Goal: Information Seeking & Learning: Find specific fact

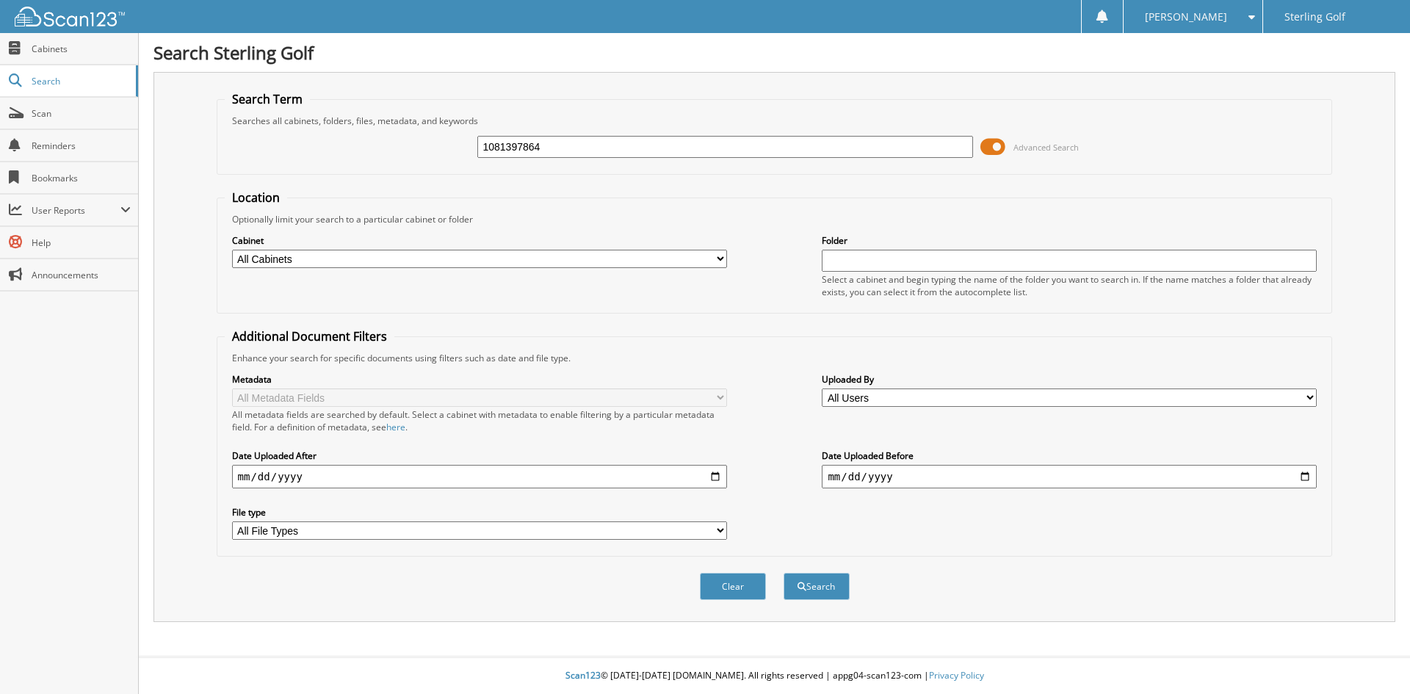
type input "1081397864"
click at [784, 573] on button "Search" at bounding box center [817, 586] width 66 height 27
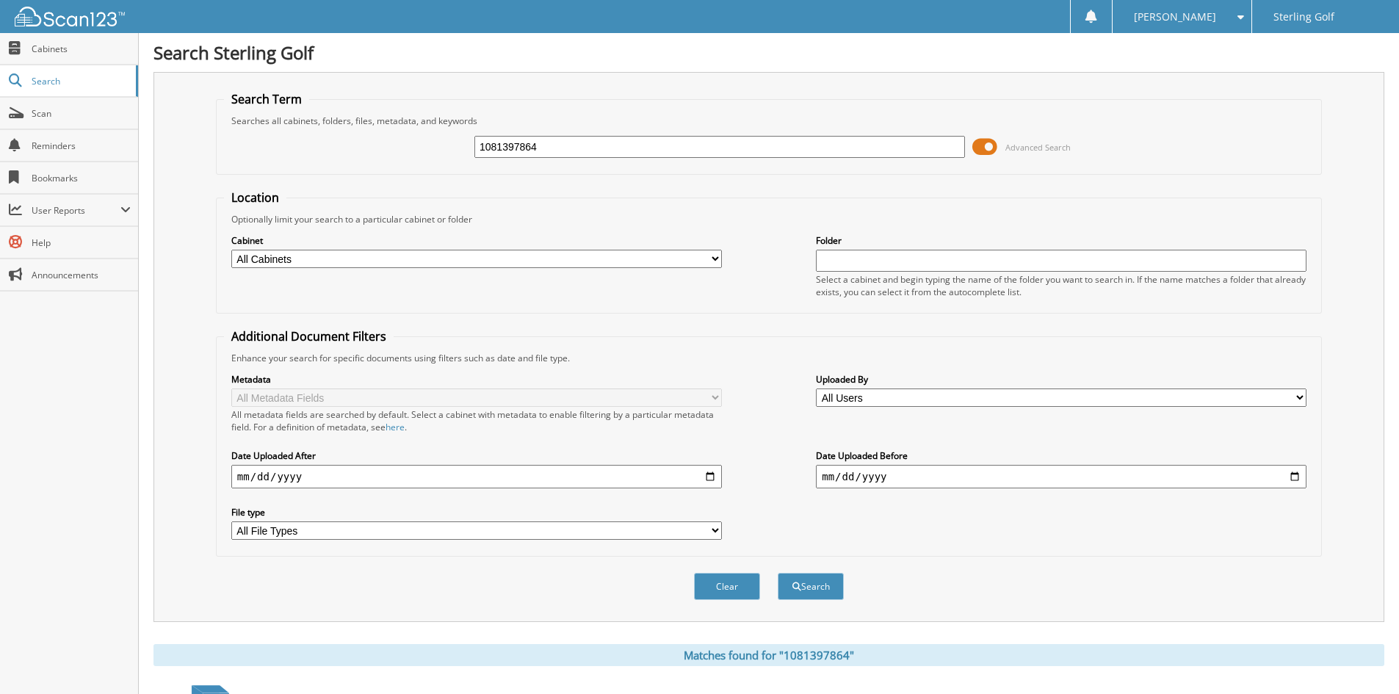
click at [578, 148] on input "1081397864" at bounding box center [720, 147] width 491 height 22
type input "1081398108"
click at [778, 573] on button "Search" at bounding box center [811, 586] width 66 height 27
drag, startPoint x: 558, startPoint y: 152, endPoint x: 331, endPoint y: 154, distance: 226.3
click at [331, 154] on div "1081398108 Advanced Search" at bounding box center [769, 147] width 1090 height 40
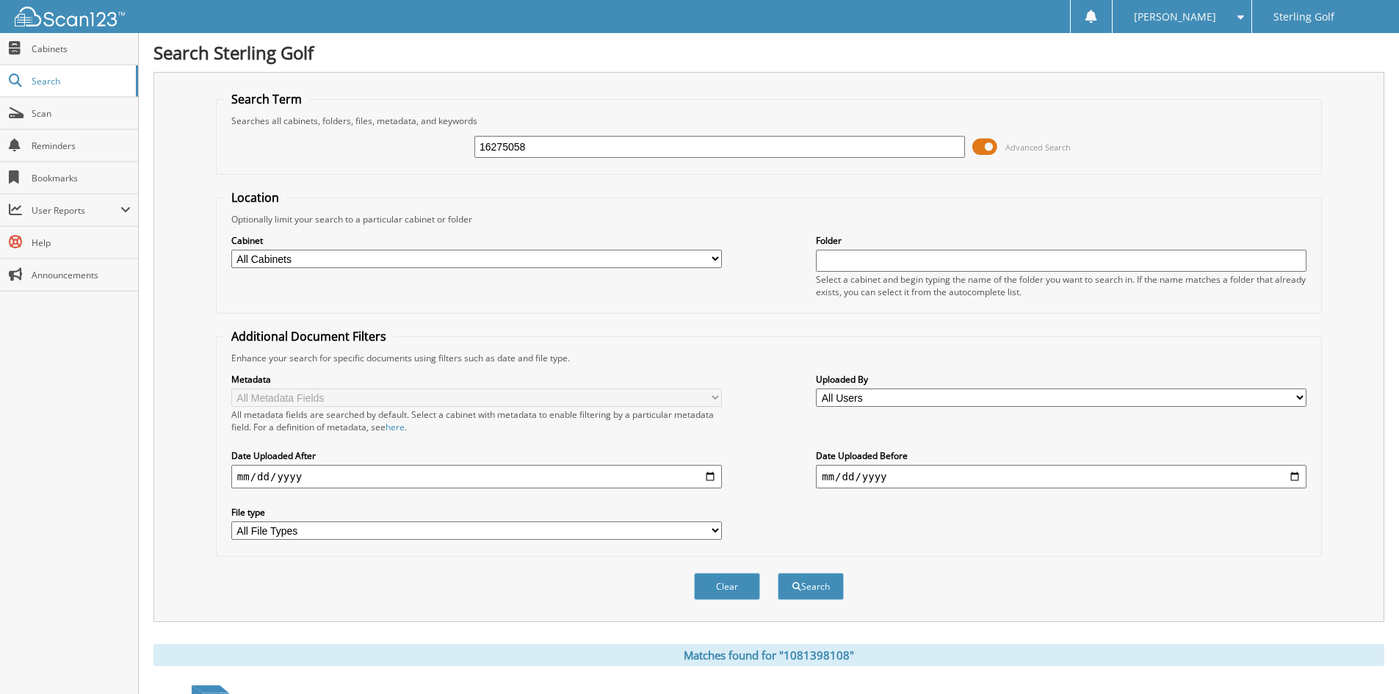
type input "16275058"
click at [778, 573] on button "Search" at bounding box center [811, 586] width 66 height 27
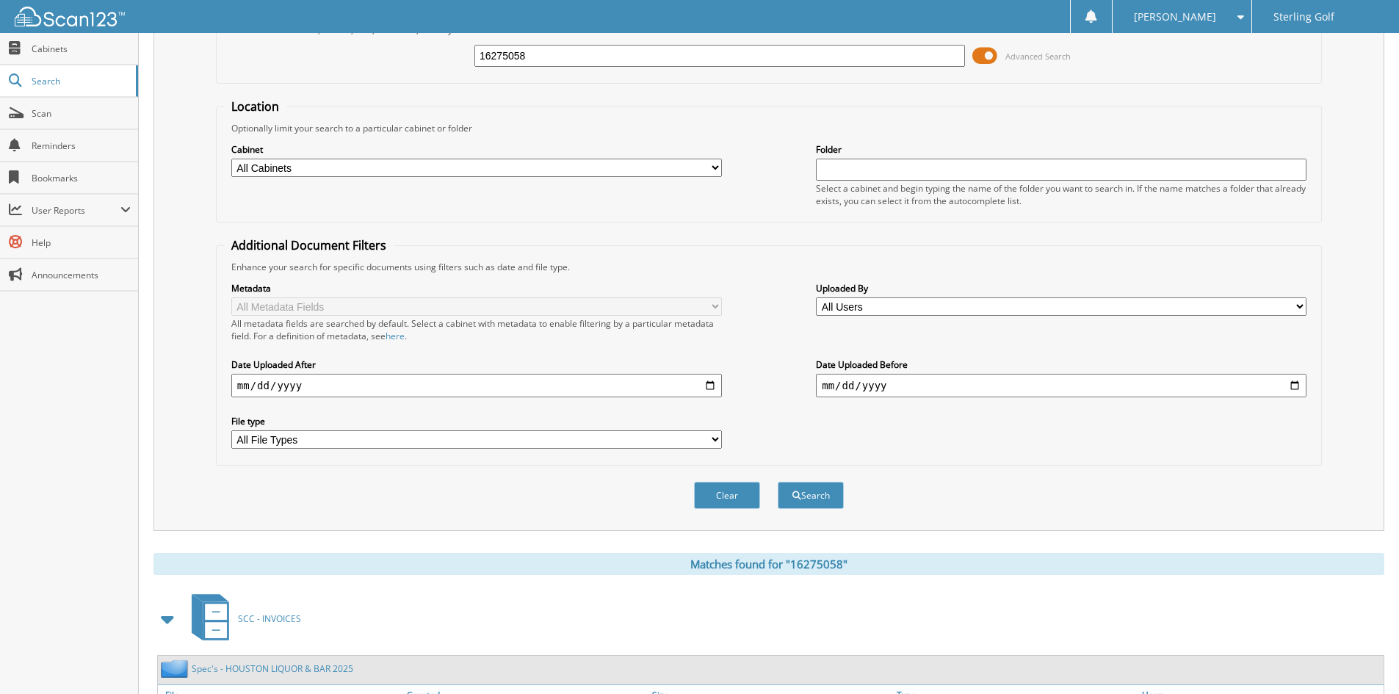
scroll to position [184, 0]
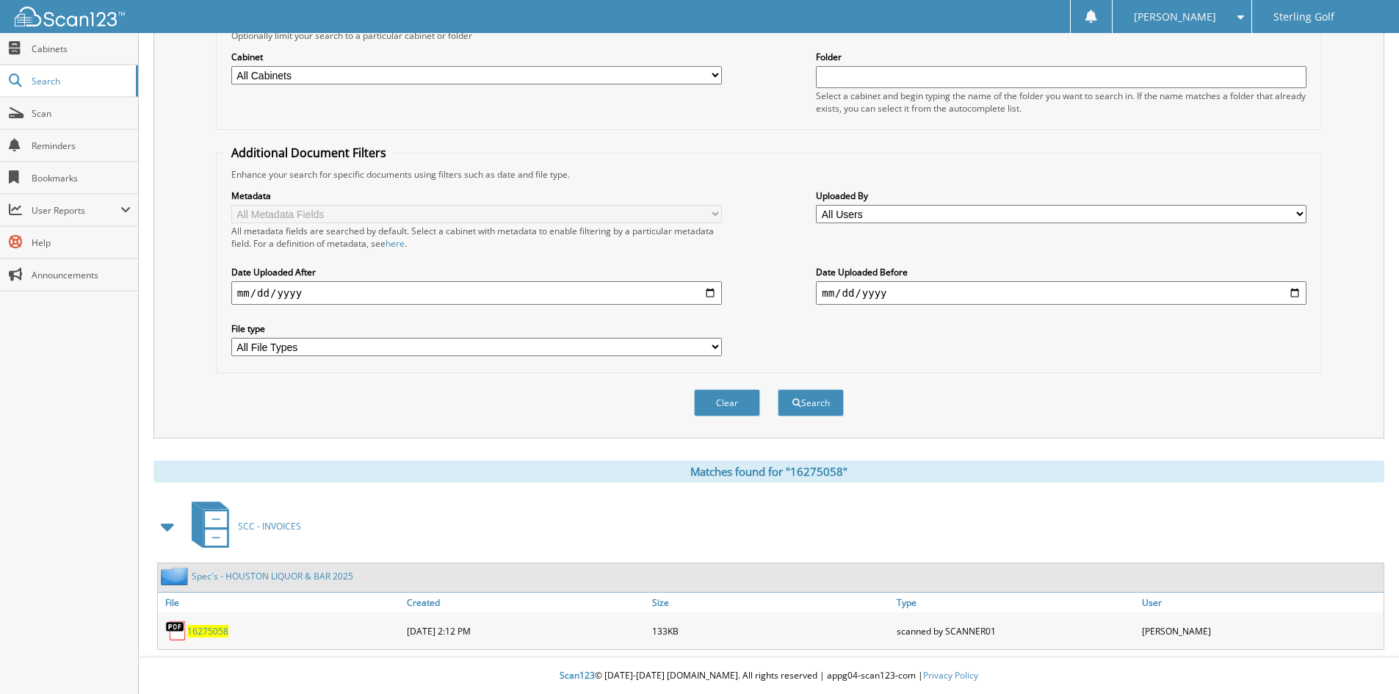
click at [302, 577] on link "Spec's - HOUSTON LIQUOR & BAR 2025" at bounding box center [273, 576] width 162 height 12
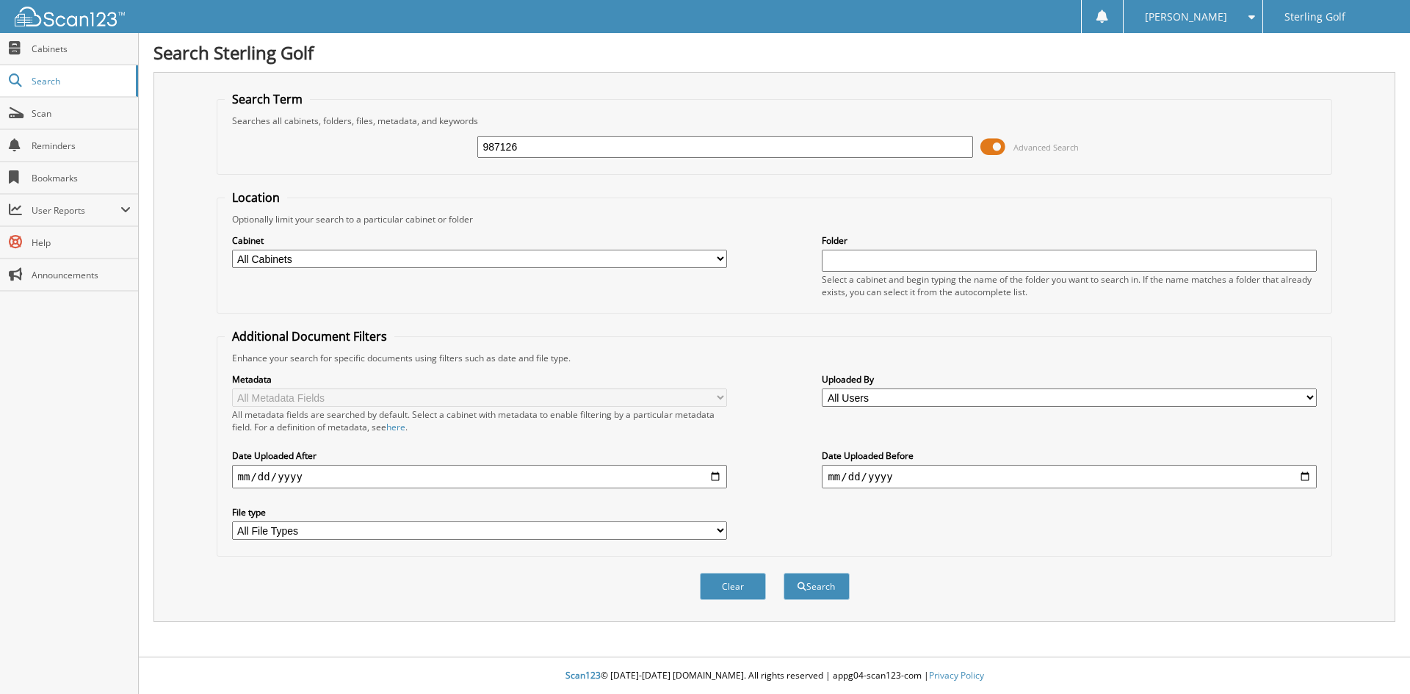
type input "987126"
click at [784, 573] on button "Search" at bounding box center [817, 586] width 66 height 27
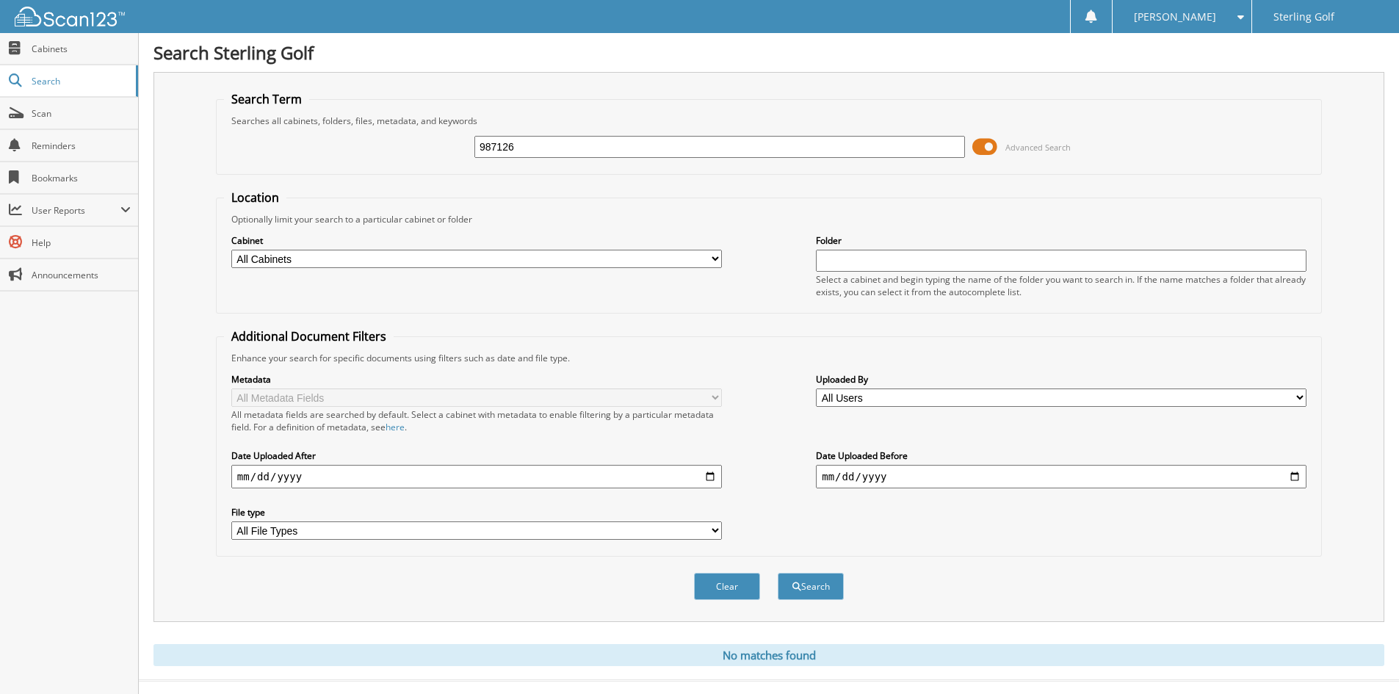
drag, startPoint x: 561, startPoint y: 140, endPoint x: 356, endPoint y: 145, distance: 205.0
click at [356, 145] on div "987126 Advanced Search" at bounding box center [769, 147] width 1090 height 40
type input "140211"
click at [778, 573] on button "Search" at bounding box center [811, 586] width 66 height 27
click at [582, 142] on input "140211" at bounding box center [720, 147] width 491 height 22
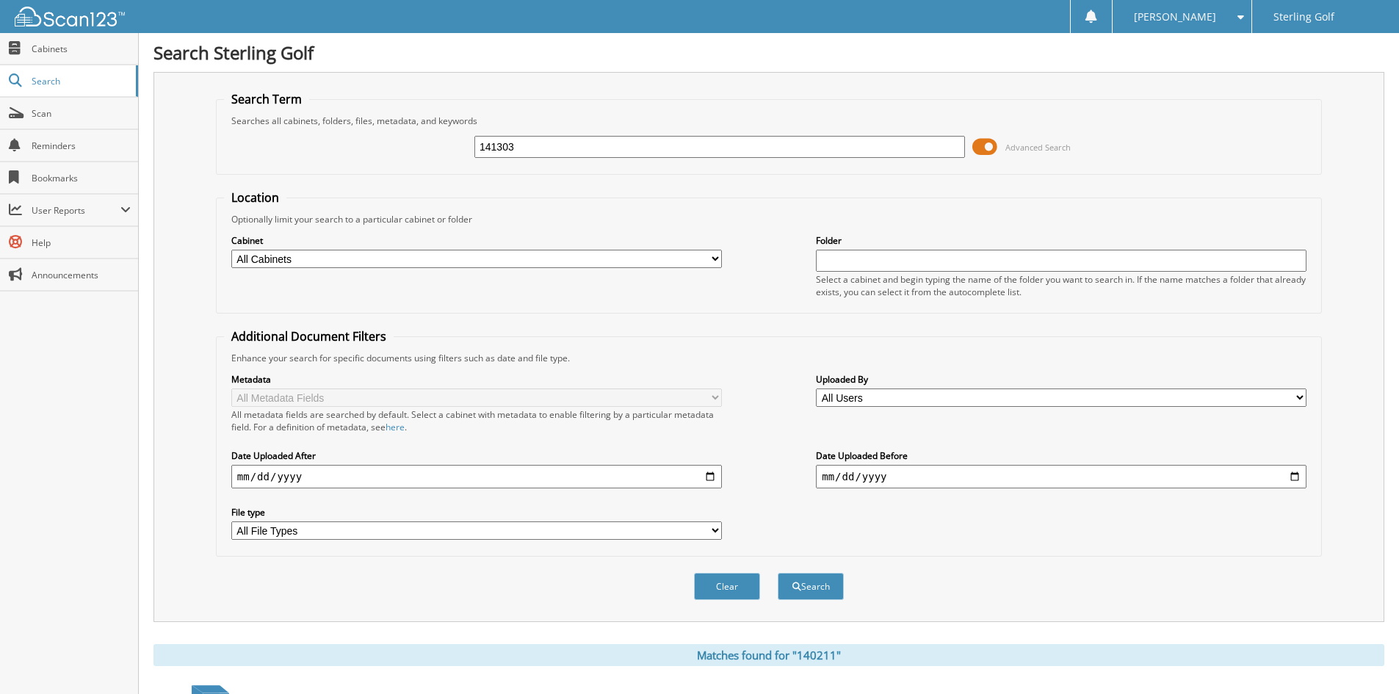
type input "141303"
click at [778, 573] on button "Search" at bounding box center [811, 586] width 66 height 27
drag, startPoint x: 547, startPoint y: 154, endPoint x: 439, endPoint y: 162, distance: 109.1
click at [439, 162] on div "141303 Advanced Search" at bounding box center [769, 147] width 1090 height 40
type input "18374156"
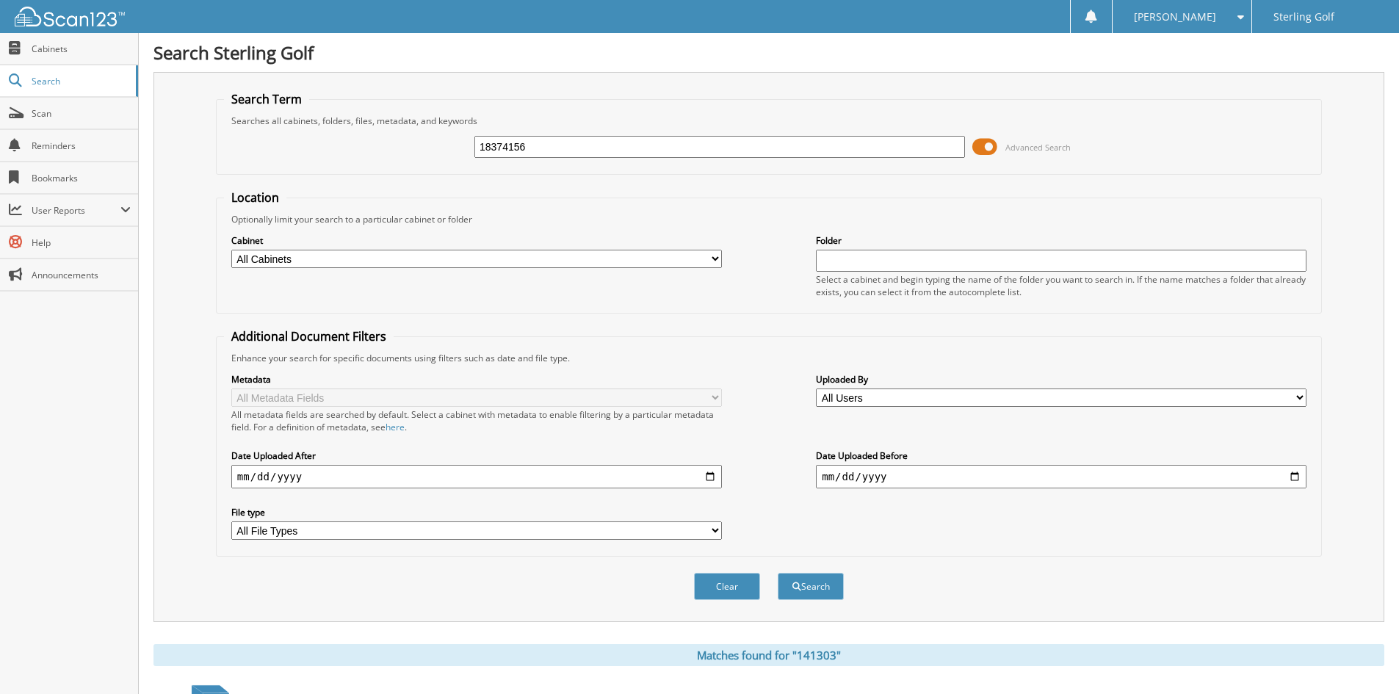
click at [778, 573] on button "Search" at bounding box center [811, 586] width 66 height 27
drag, startPoint x: 535, startPoint y: 147, endPoint x: 336, endPoint y: 147, distance: 198.3
click at [336, 147] on div "18374156 Advanced Search" at bounding box center [769, 147] width 1090 height 40
type input "18317547"
click at [778, 573] on button "Search" at bounding box center [811, 586] width 66 height 27
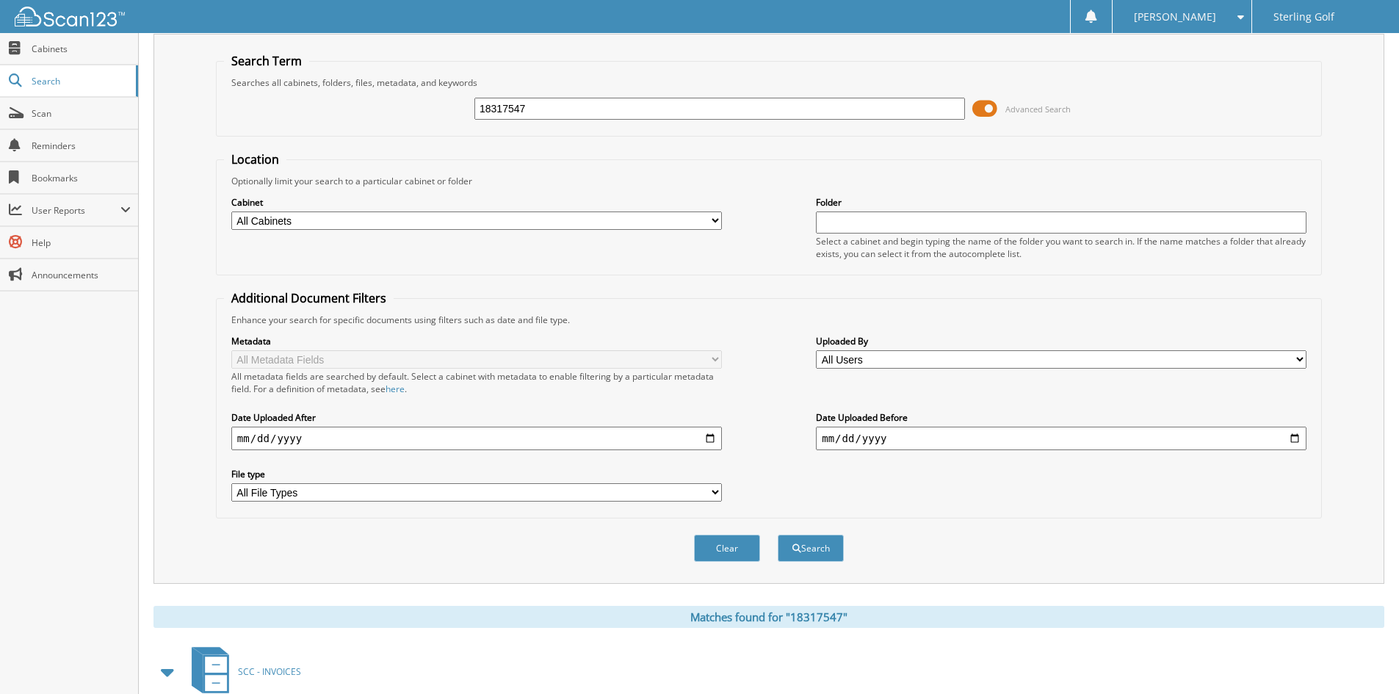
scroll to position [1, 0]
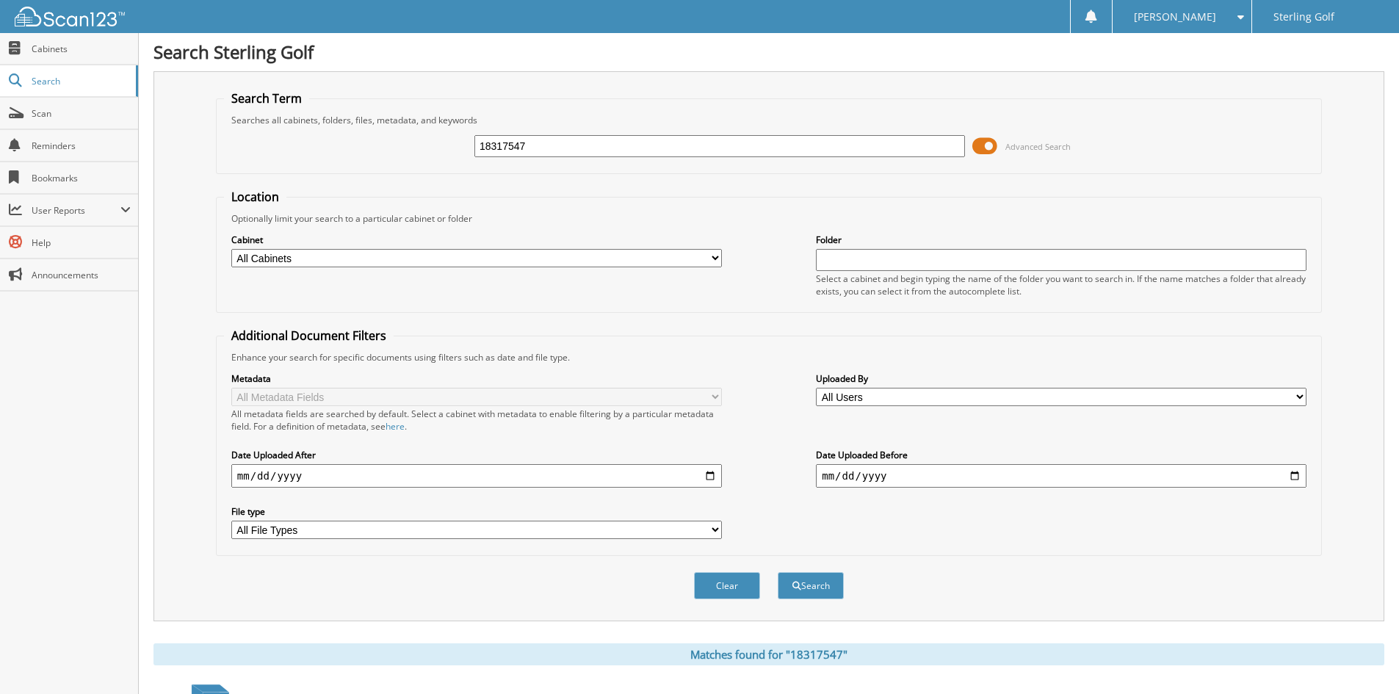
drag, startPoint x: 559, startPoint y: 137, endPoint x: 341, endPoint y: 129, distance: 218.4
click at [341, 129] on div "18317547 Advanced Search" at bounding box center [769, 146] width 1090 height 40
type input "18437999"
click at [778, 572] on button "Search" at bounding box center [811, 585] width 66 height 27
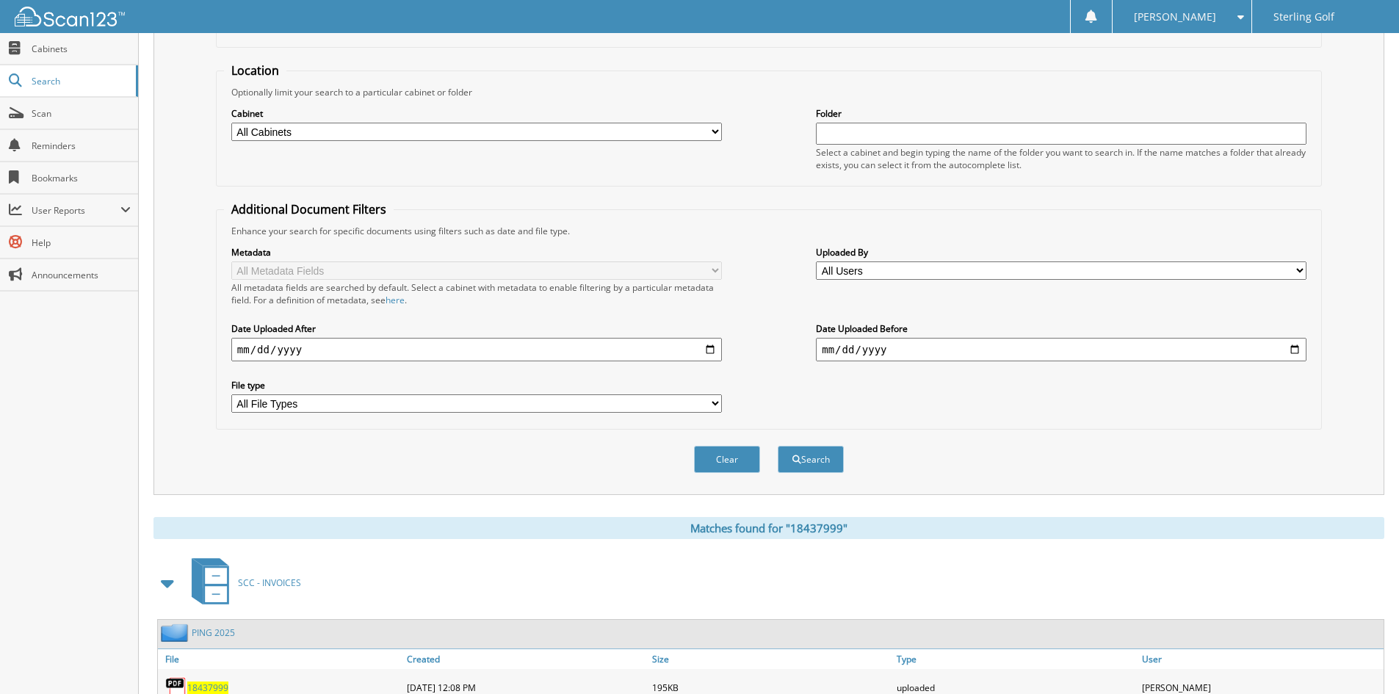
scroll to position [37, 0]
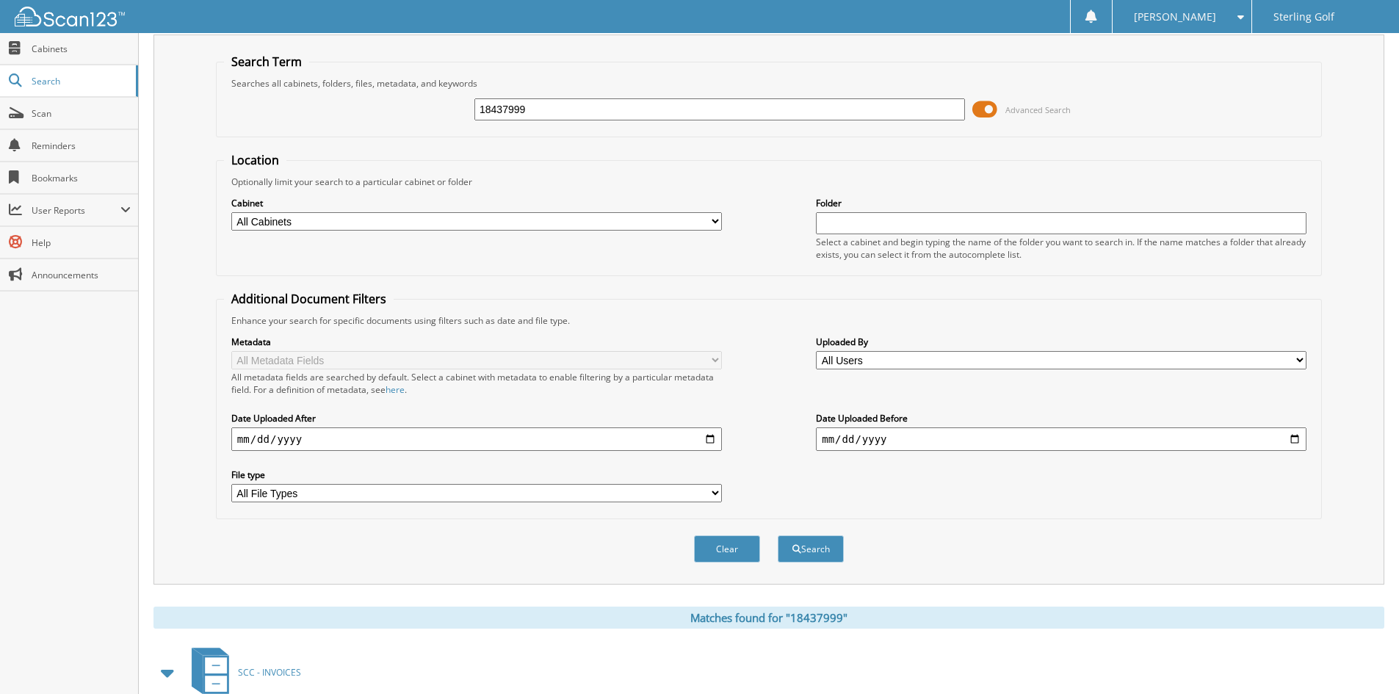
drag, startPoint x: 537, startPoint y: 115, endPoint x: 301, endPoint y: 99, distance: 236.3
click at [301, 99] on div "18437999 Advanced Search" at bounding box center [769, 110] width 1090 height 40
type input "2025100000426"
click at [778, 536] on button "Search" at bounding box center [811, 549] width 66 height 27
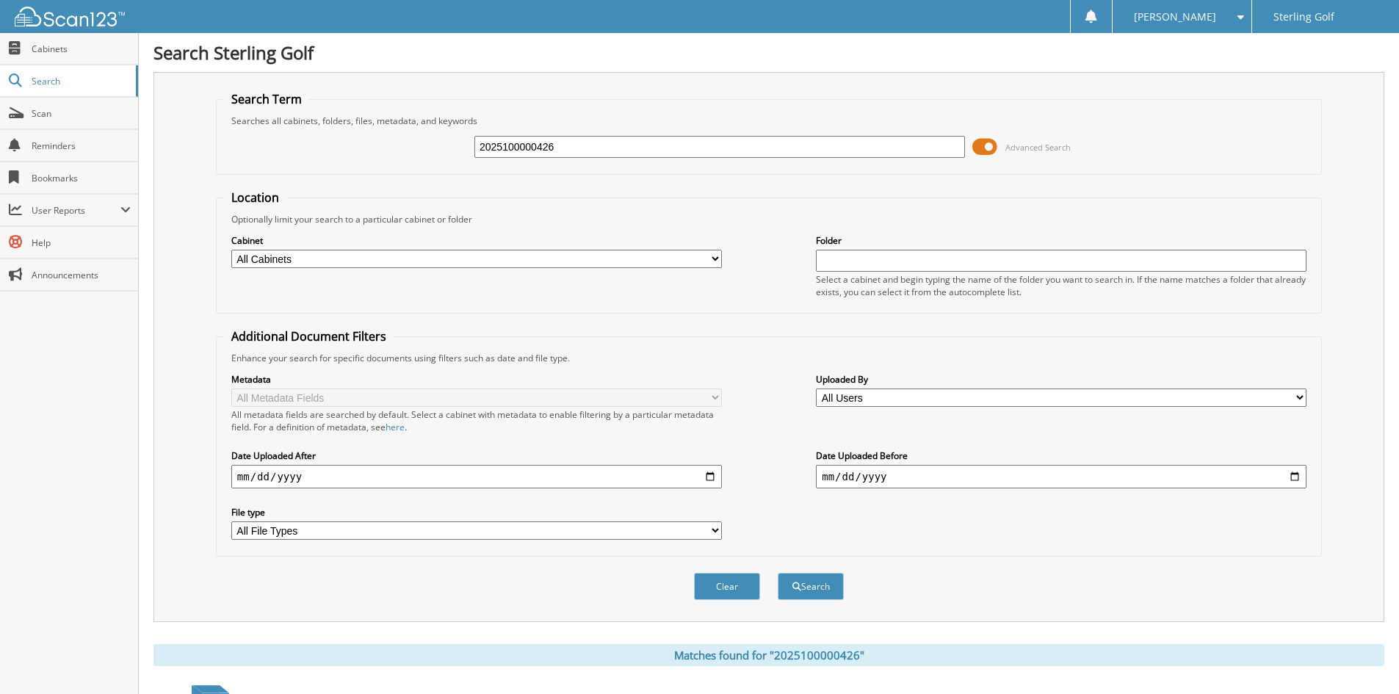
click at [568, 140] on input "2025100000426" at bounding box center [720, 147] width 491 height 22
type input "2025100007605"
click at [778, 573] on button "Search" at bounding box center [811, 586] width 66 height 27
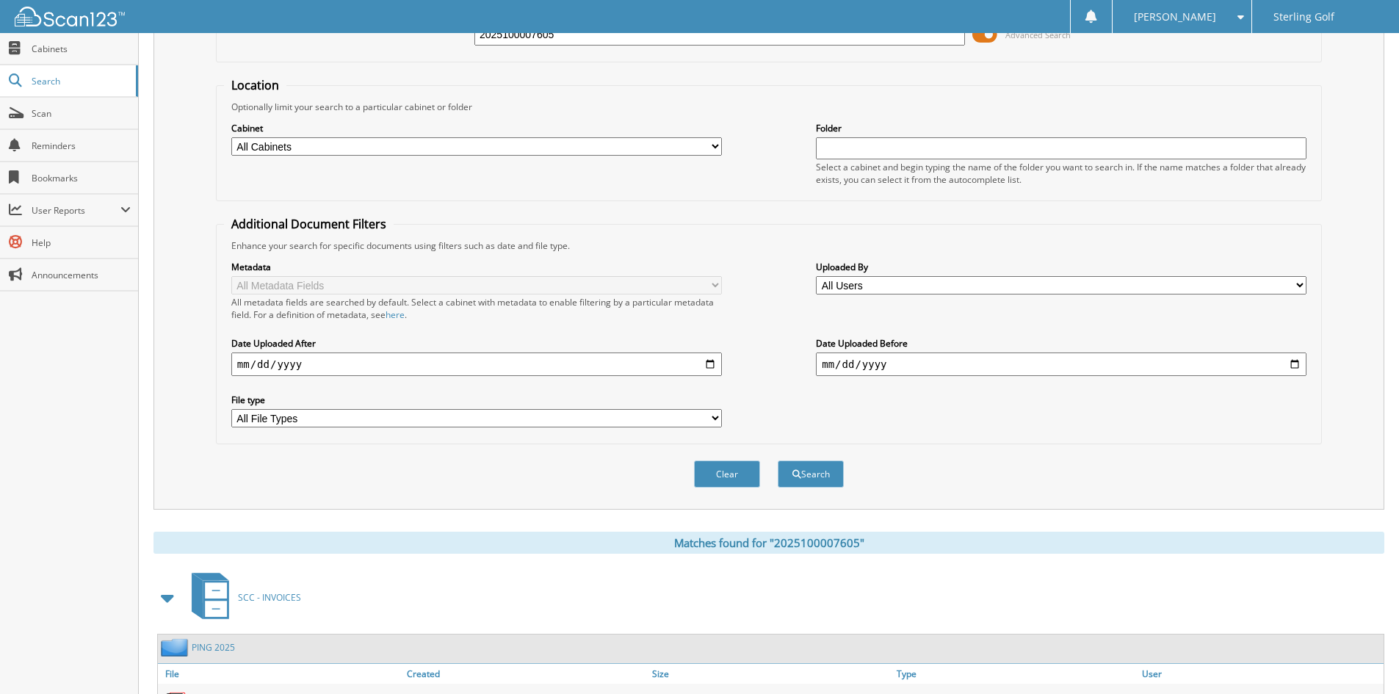
scroll to position [184, 0]
